Goal: Task Accomplishment & Management: Use online tool/utility

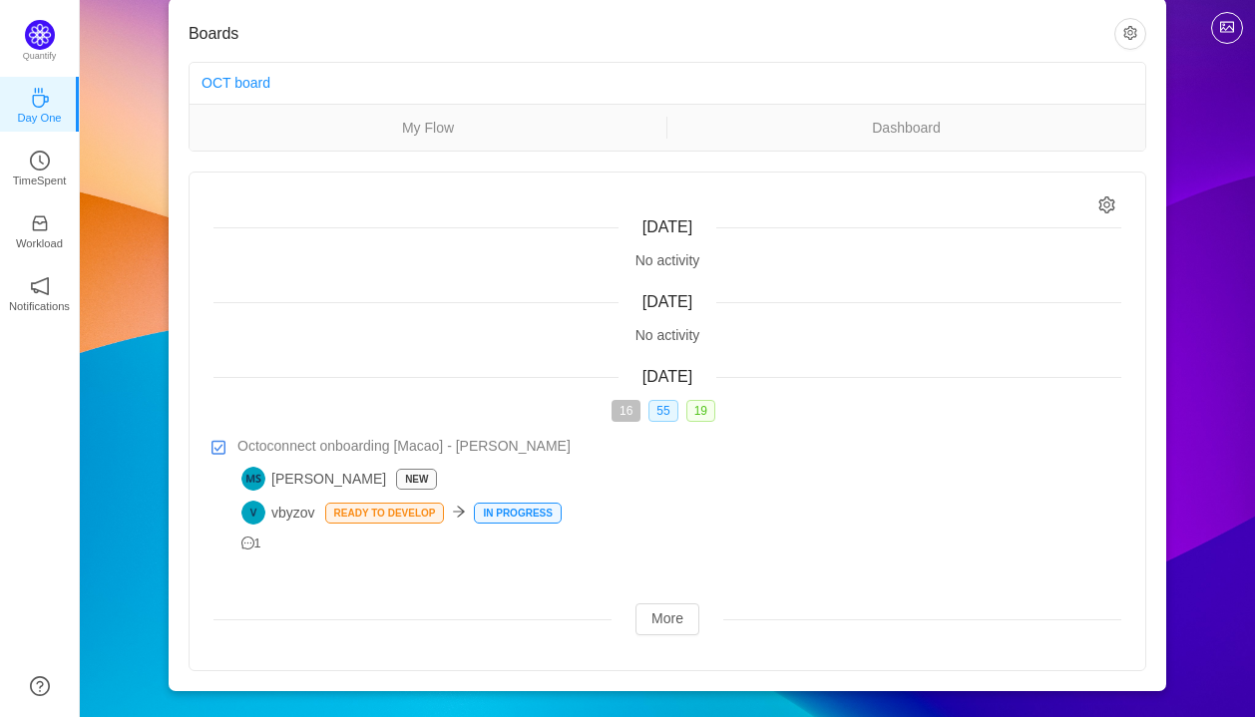
scroll to position [39, 0]
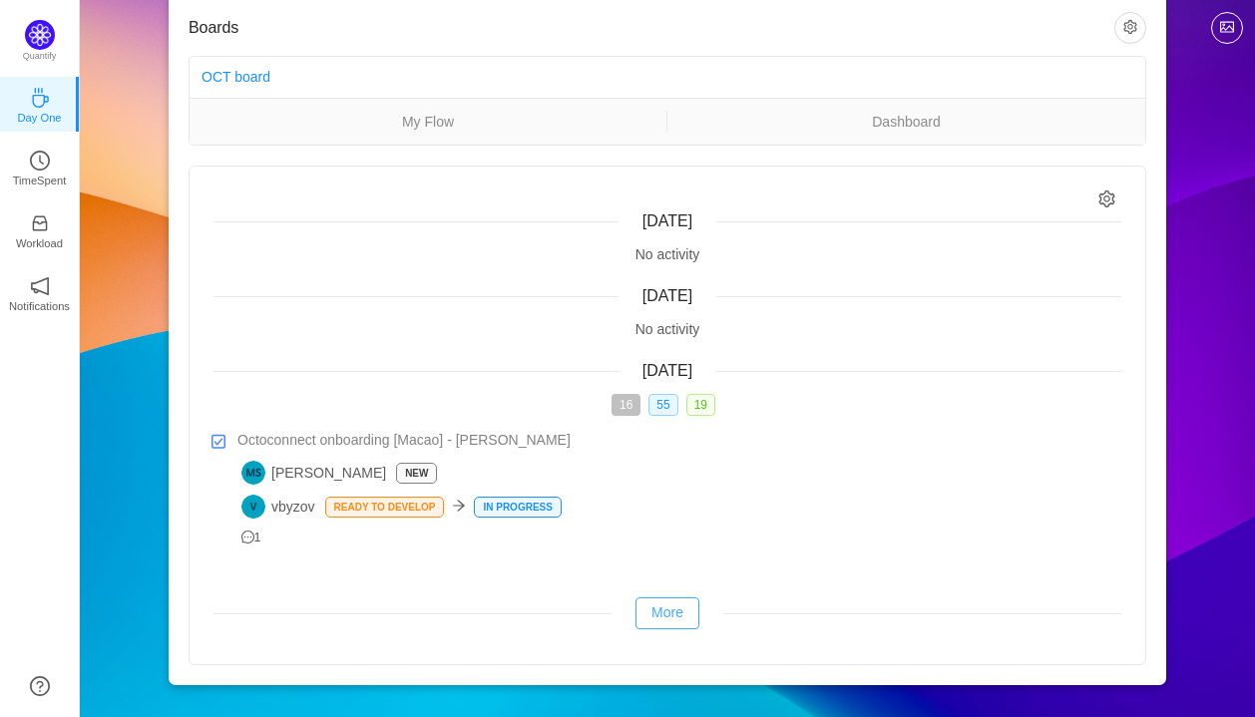
click at [670, 614] on button "More" at bounding box center [667, 613] width 64 height 32
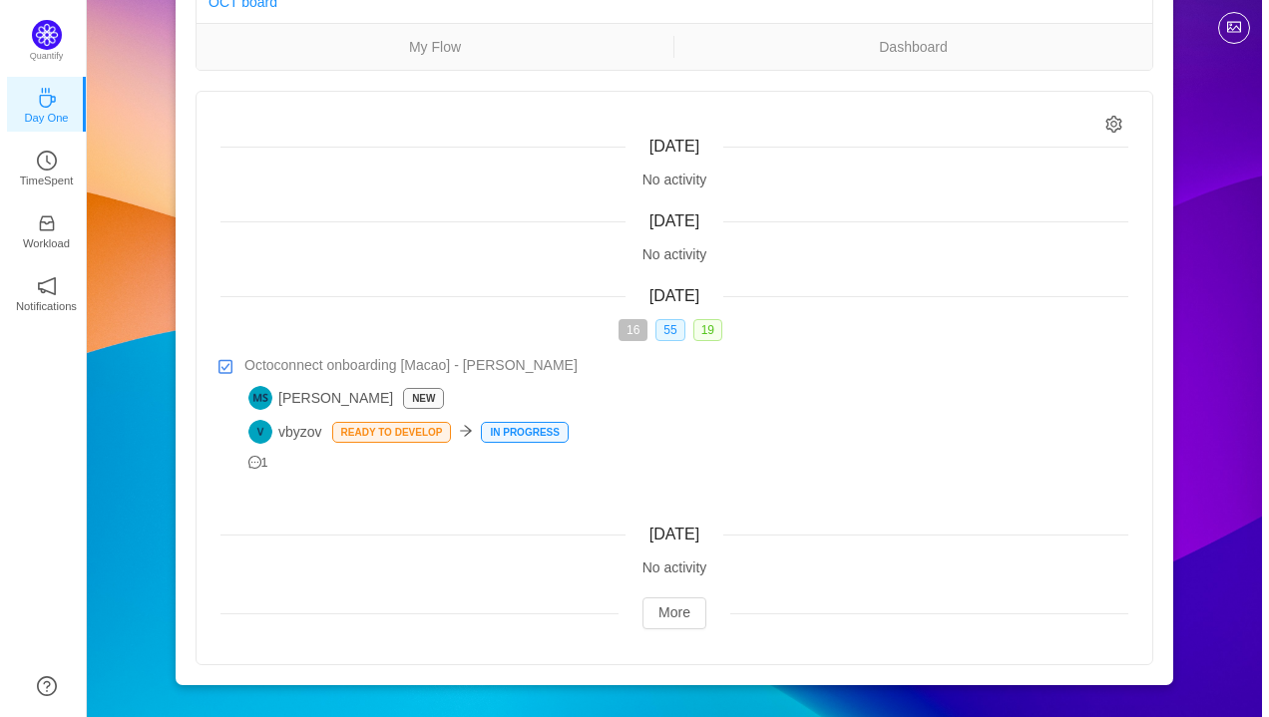
scroll to position [0, 0]
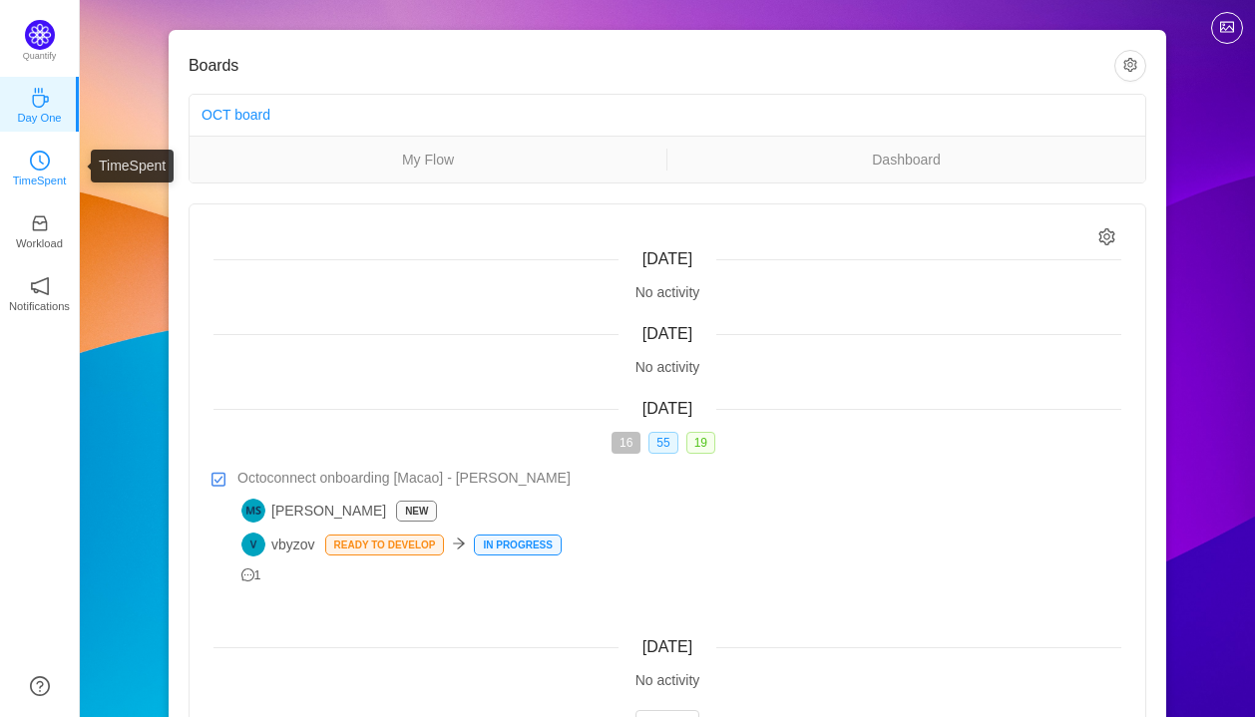
click at [60, 176] on p "TimeSpent" at bounding box center [40, 181] width 54 height 18
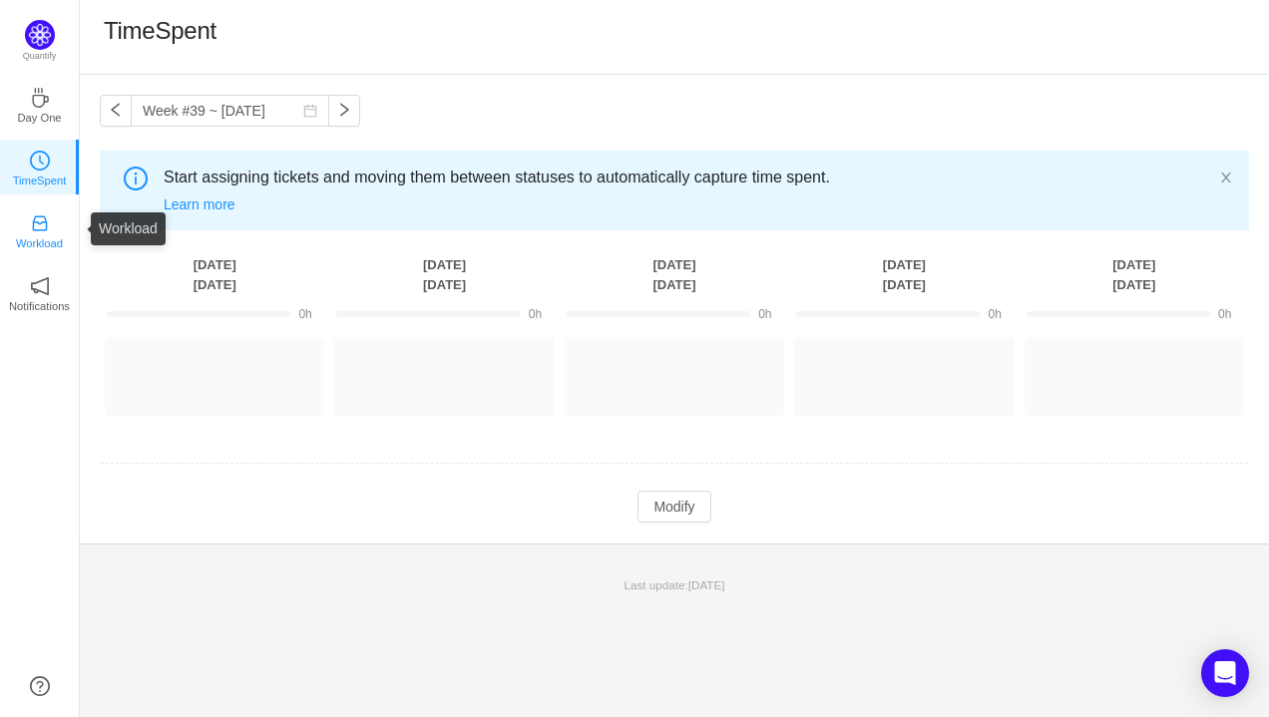
click at [43, 231] on icon "icon: inbox" at bounding box center [40, 223] width 20 height 20
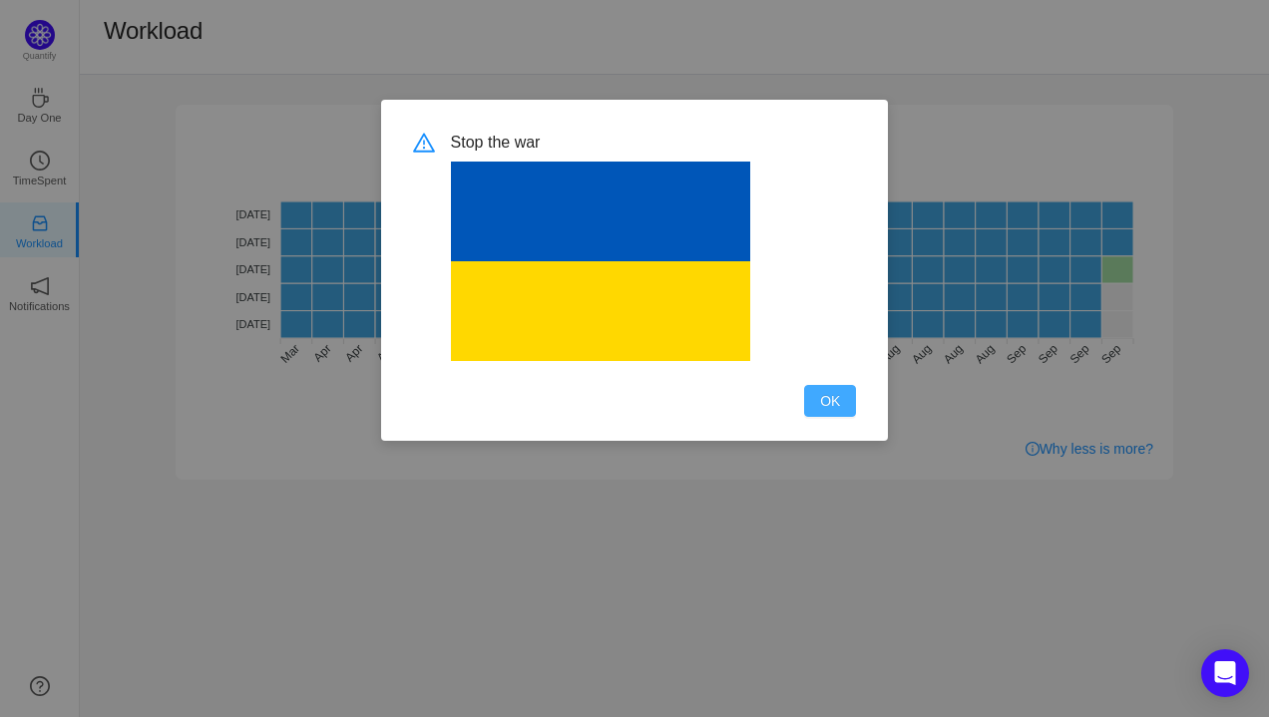
click at [816, 395] on button "OK" at bounding box center [830, 401] width 52 height 32
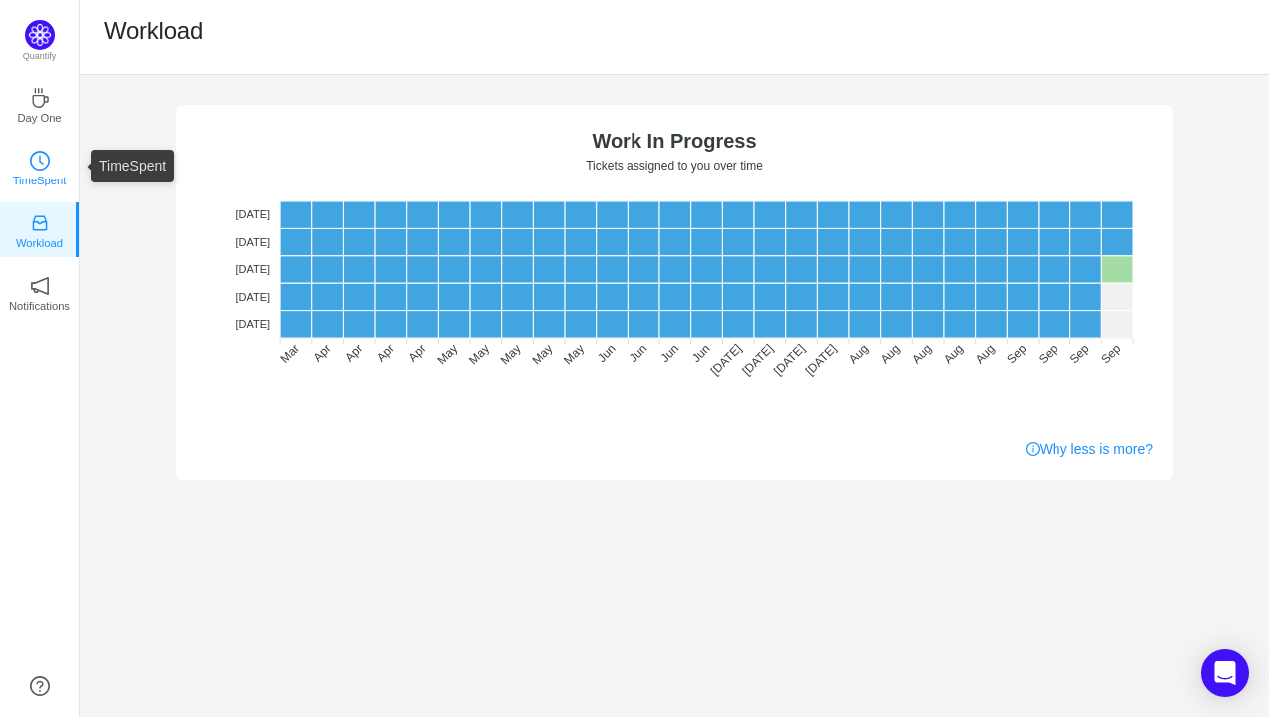
click at [32, 166] on icon "icon: clock-circle" at bounding box center [40, 161] width 20 height 20
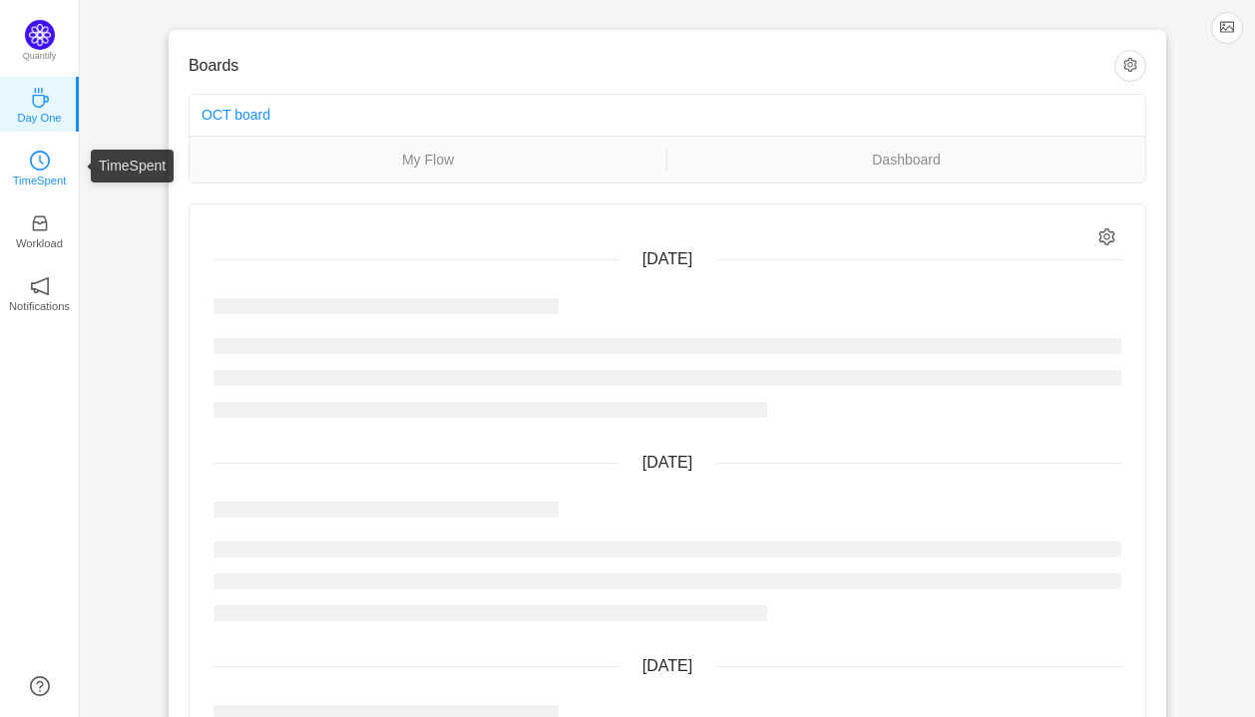
click at [33, 164] on icon "icon: clock-circle" at bounding box center [40, 161] width 20 height 20
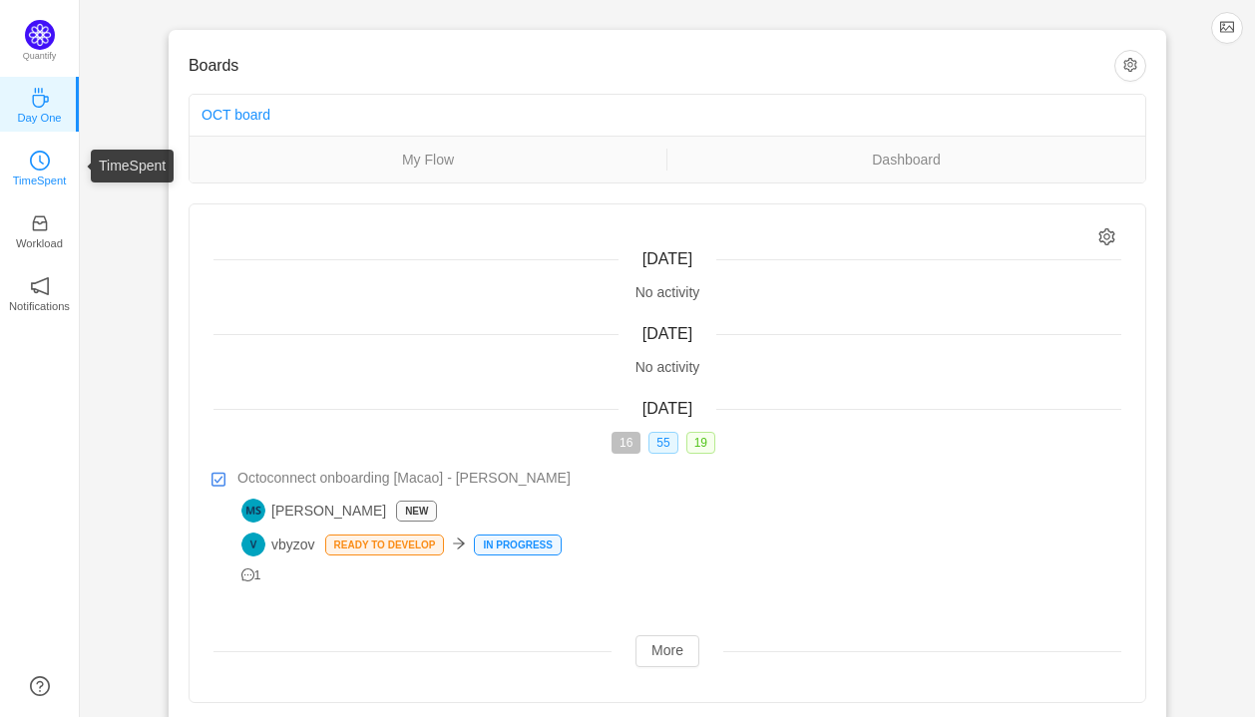
click at [41, 155] on icon "icon: clock-circle" at bounding box center [40, 161] width 20 height 20
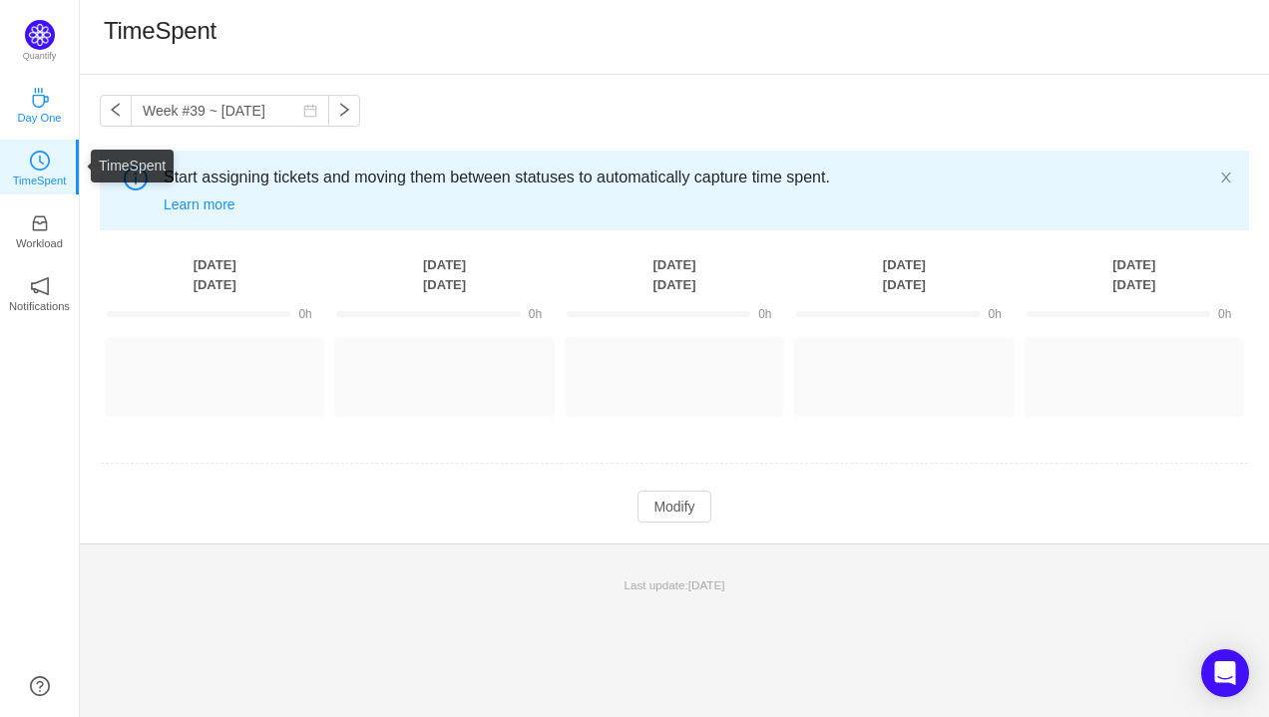
click at [43, 104] on icon "icon: coffee" at bounding box center [40, 98] width 16 height 20
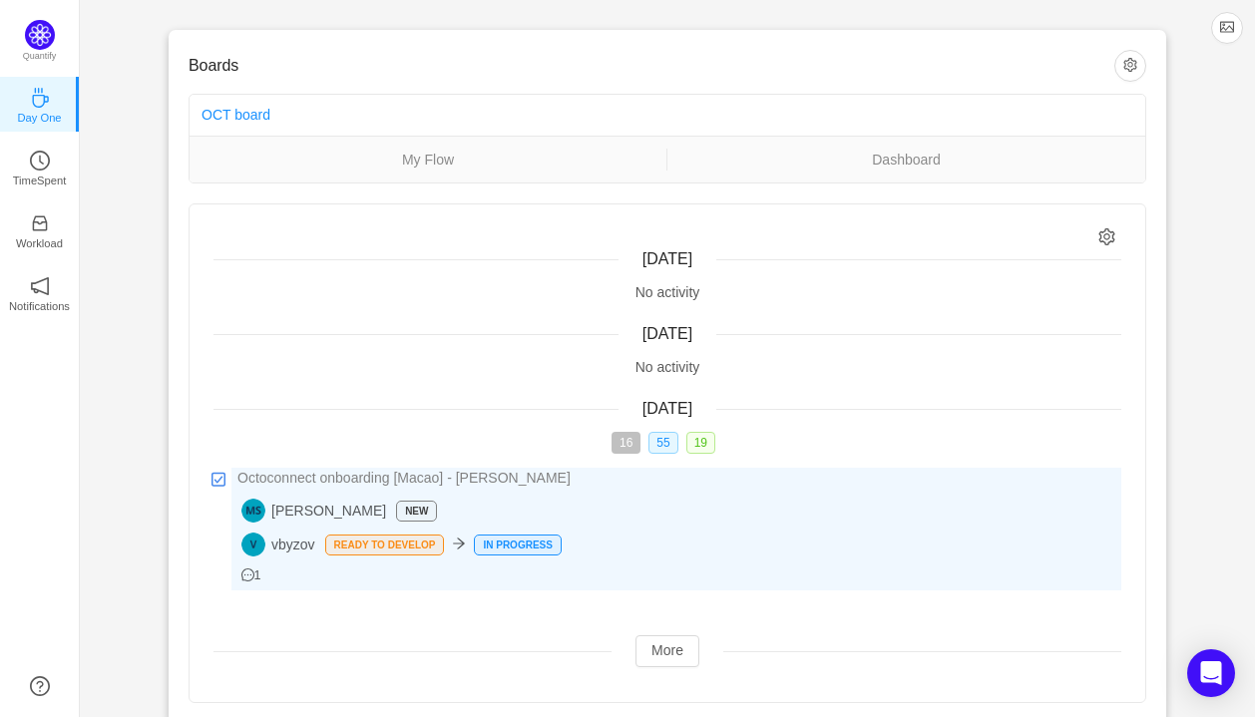
click at [251, 579] on icon "icon: message" at bounding box center [247, 574] width 13 height 13
click at [250, 575] on icon "icon: message" at bounding box center [247, 574] width 13 height 13
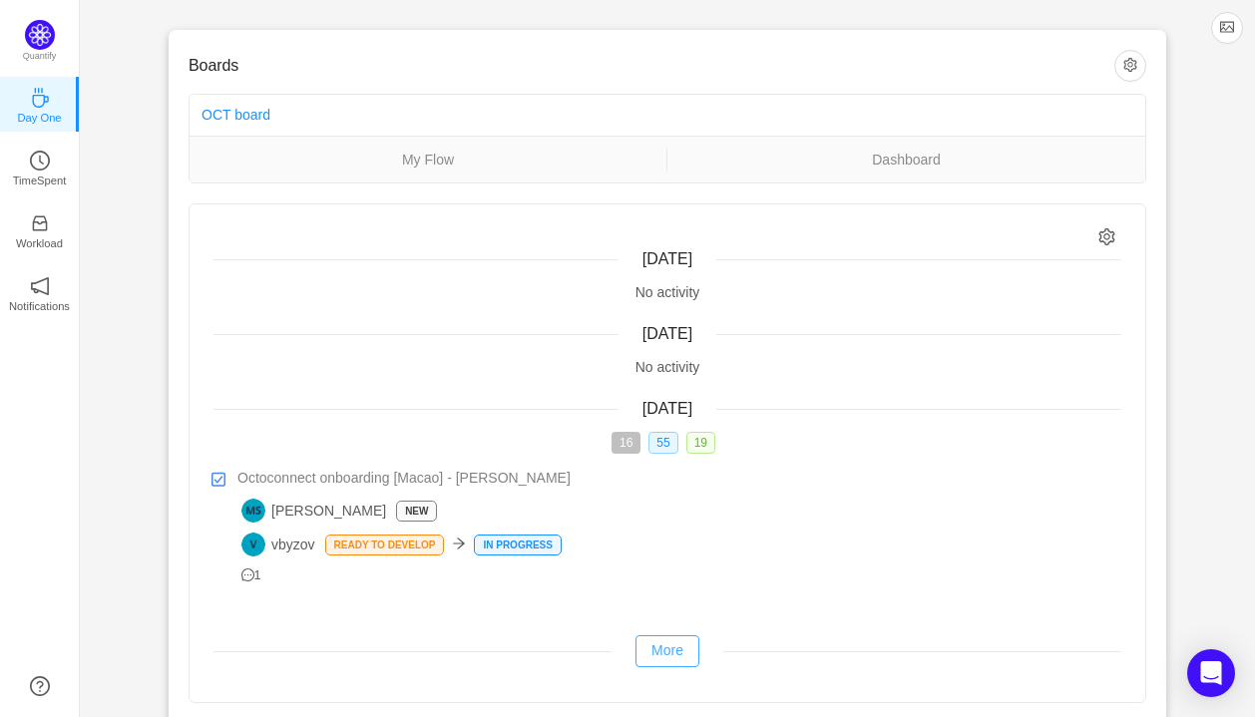
click at [657, 647] on button "More" at bounding box center [667, 651] width 64 height 32
click at [300, 418] on div "[DATE]" at bounding box center [667, 409] width 908 height 24
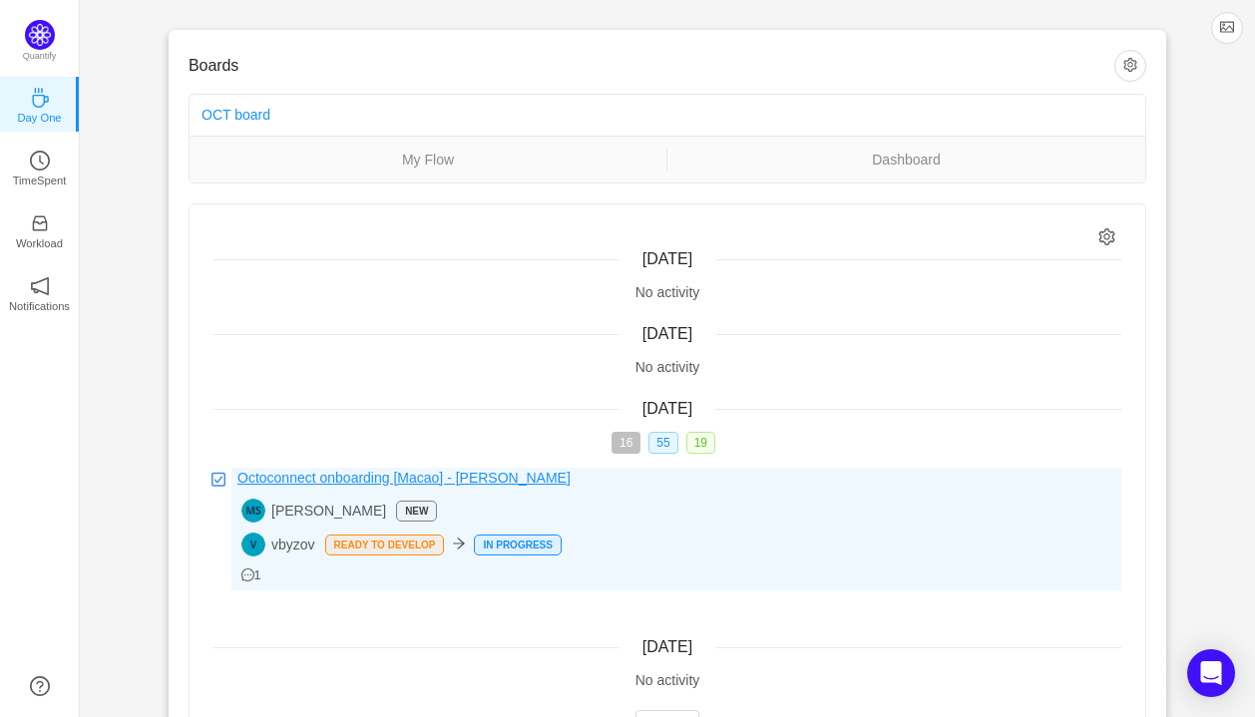
click at [299, 482] on span "Octoconnect onboarding [Macao] - Vladimir Byzov" at bounding box center [403, 478] width 333 height 21
